Goal: Task Accomplishment & Management: Manage account settings

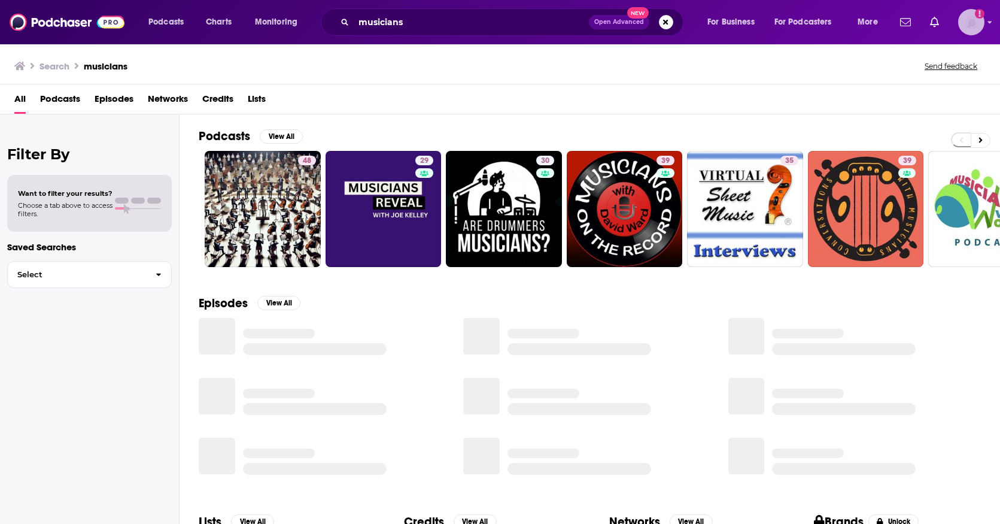
click at [971, 28] on img "Logged in as billthrelkeld" at bounding box center [971, 22] width 26 height 26
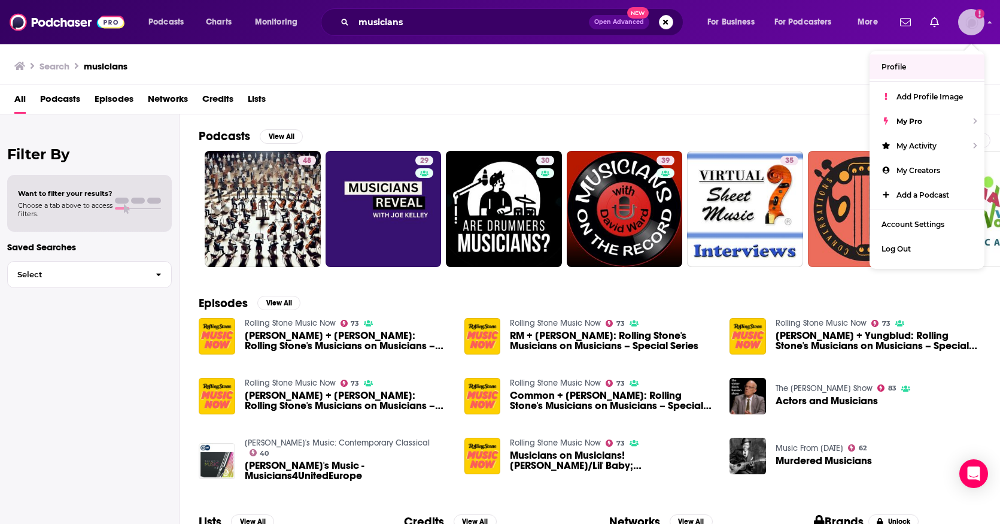
click at [990, 26] on div "Show profile menu" at bounding box center [989, 23] width 5 height 14
click at [987, 21] on div "Podcasts Charts Monitoring musicians Open Advanced New For Business For Podcast…" at bounding box center [500, 22] width 1000 height 44
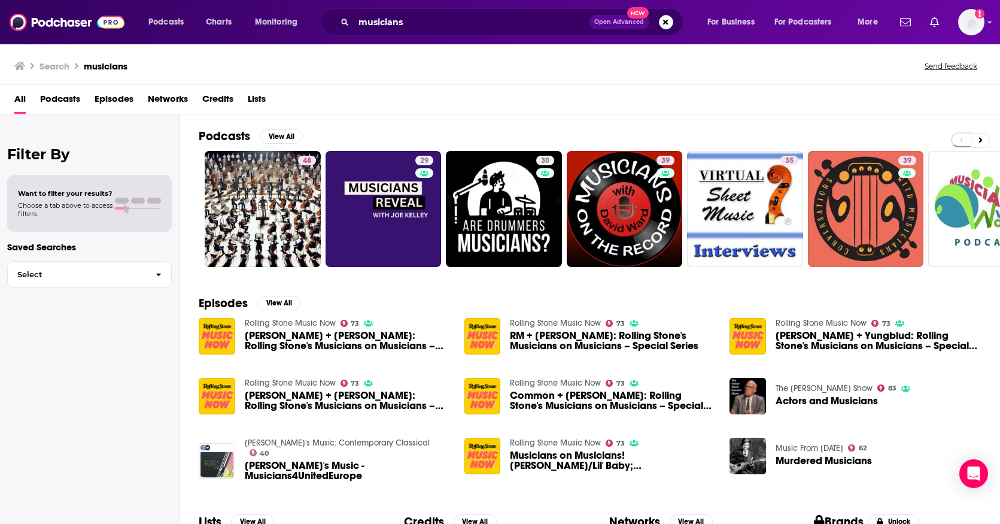
click at [987, 21] on div "Podcasts Charts Monitoring musicians Open Advanced New For Business For Podcast…" at bounding box center [500, 22] width 1000 height 44
click at [976, 23] on img "Logged in as billthrelkeld" at bounding box center [971, 22] width 26 height 26
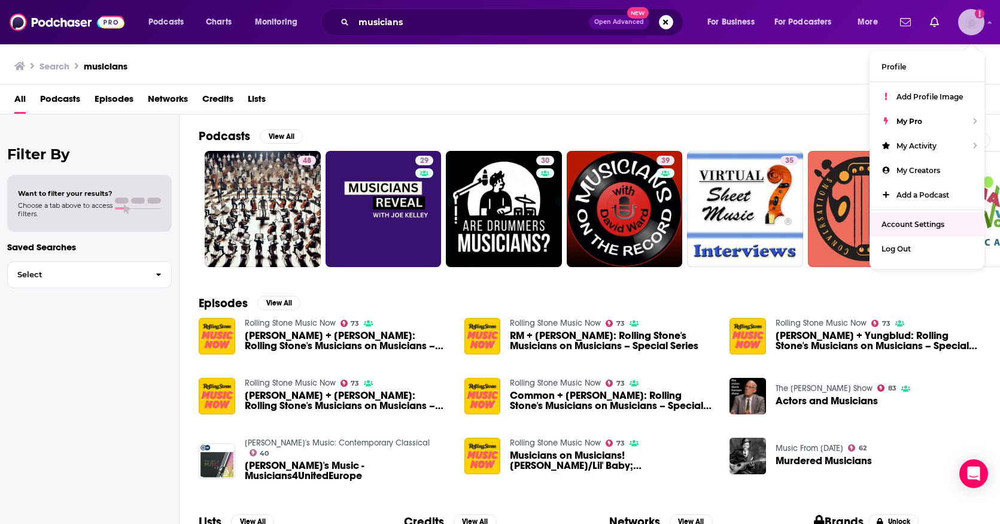
click at [916, 221] on span "Account Settings" at bounding box center [913, 224] width 63 height 9
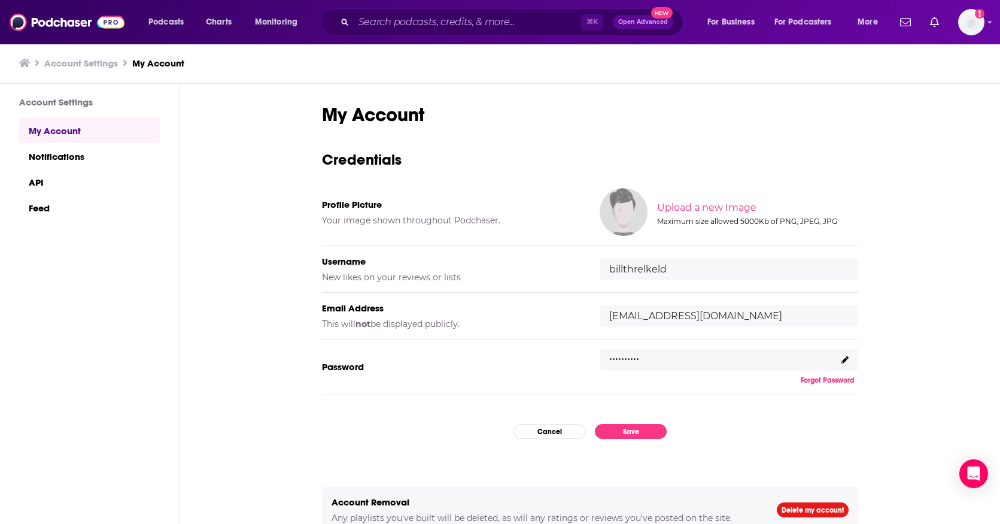
click at [401, 279] on h5 "New likes on your reviews or lists" at bounding box center [451, 277] width 259 height 11
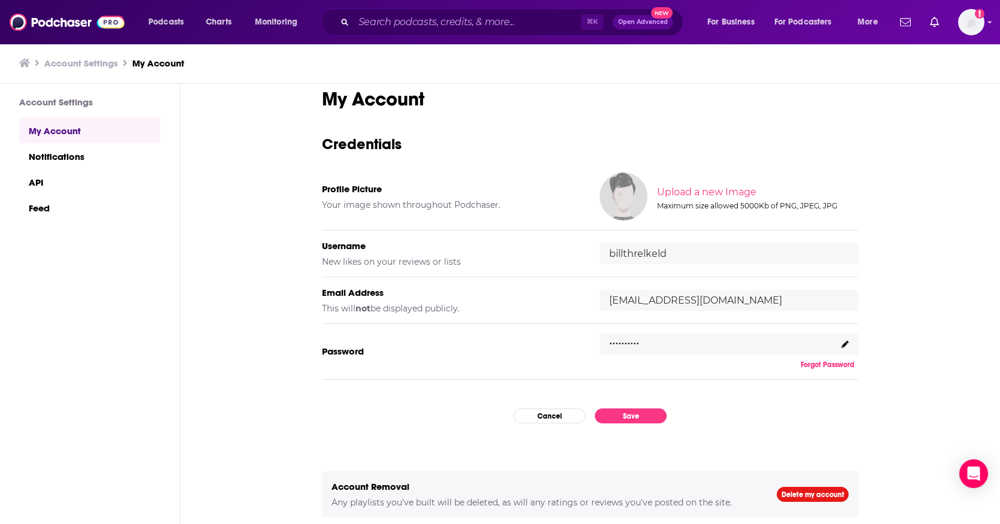
scroll to position [17, 0]
